Goal: Navigation & Orientation: Find specific page/section

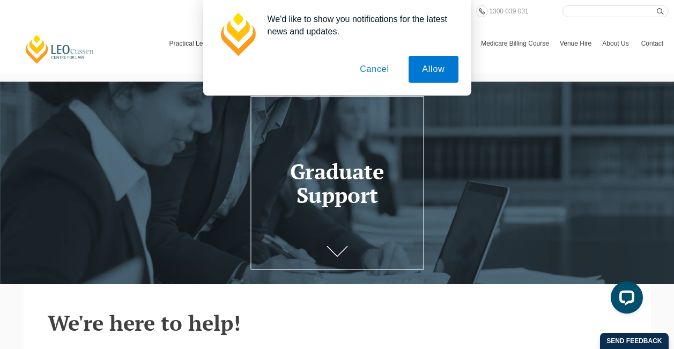
click at [360, 60] on button "Cancel" at bounding box center [374, 69] width 56 height 27
